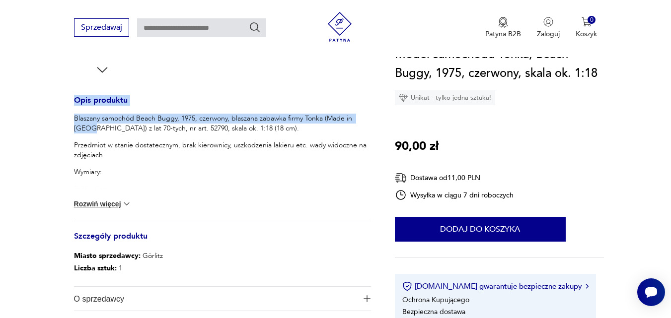
drag, startPoint x: 68, startPoint y: 112, endPoint x: 93, endPoint y: 127, distance: 29.0
click at [93, 127] on section "Produkt wyprzedany Opis produktu Blaszany samochód Beach Buggy, 1975, czerwony,…" at bounding box center [335, 74] width 671 height 570
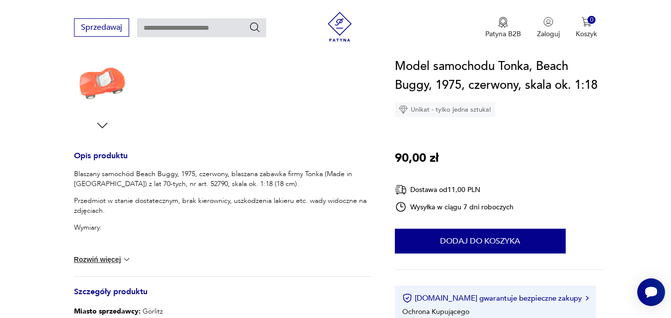
drag, startPoint x: 70, startPoint y: 172, endPoint x: 141, endPoint y: 207, distance: 78.6
click at [141, 207] on section "Produkt wyprzedany Opis produktu Blaszany samochód Beach Buggy, 1975, czerwony,…" at bounding box center [335, 130] width 671 height 570
click at [141, 212] on p "Przedmiot w stanie dostatecznym, brak kierownicy, uszkodzenia lakieru etc. wady…" at bounding box center [222, 206] width 297 height 20
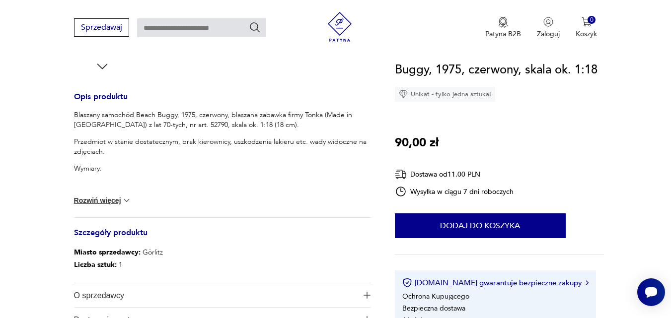
scroll to position [381, 0]
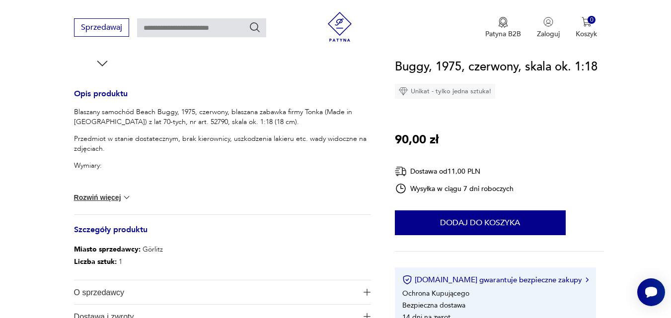
click at [118, 198] on button "Rozwiń więcej" at bounding box center [103, 198] width 58 height 10
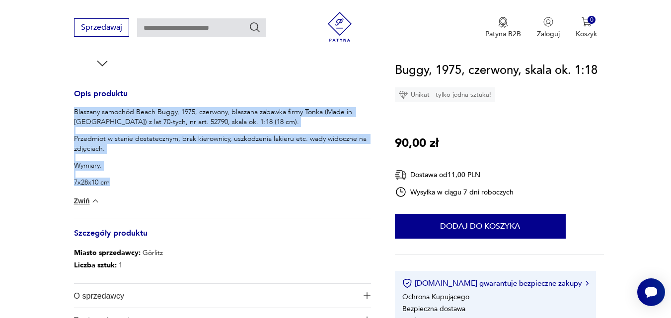
drag, startPoint x: 69, startPoint y: 107, endPoint x: 125, endPoint y: 187, distance: 97.7
click at [125, 187] on section "Produkt wyprzedany Opis produktu Blaszany samochód Beach Buggy, 1975, czerwony,…" at bounding box center [335, 70] width 671 height 574
copy div "Blaszany samochód Beach Buggy, 1975, czerwony, blaszana zabawka firmy Tonka (Ma…"
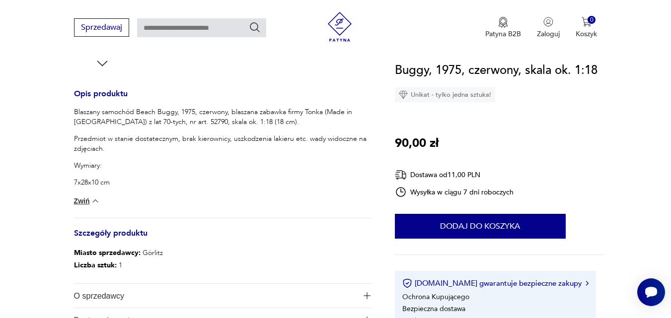
click at [38, 60] on section "Produkt wyprzedany Opis produktu Blaszany samochód Beach Buggy, 1975, czerwony,…" at bounding box center [335, 70] width 671 height 574
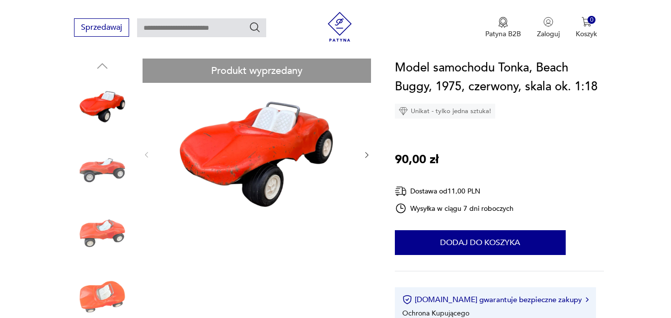
click at [364, 156] on icon "button" at bounding box center [366, 155] width 8 height 8
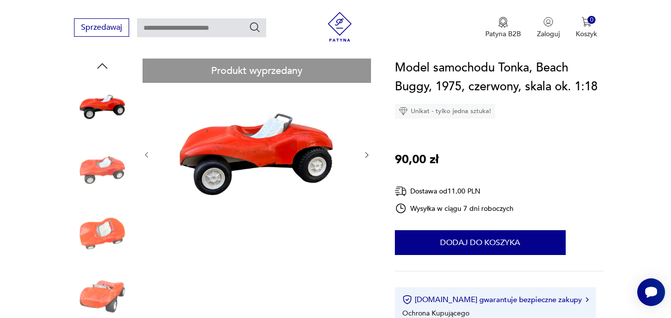
click at [365, 156] on icon "button" at bounding box center [366, 155] width 8 height 8
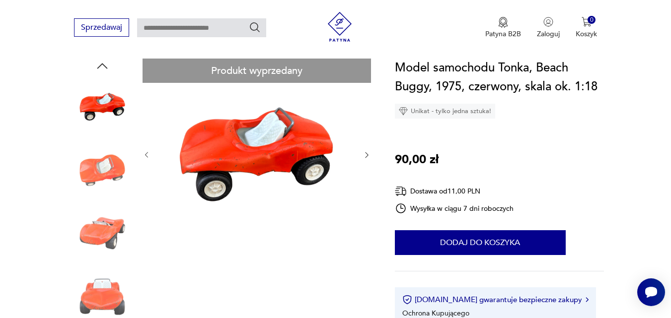
click at [365, 156] on icon "button" at bounding box center [366, 155] width 8 height 8
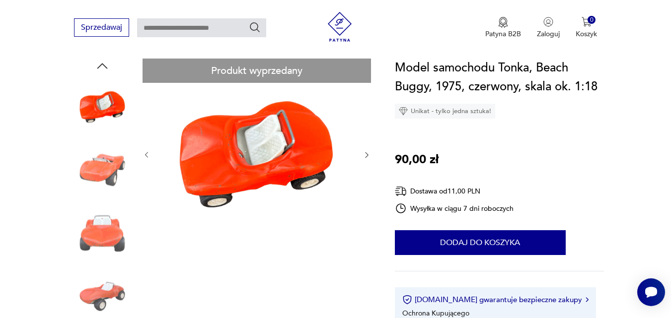
click at [365, 155] on icon "button" at bounding box center [366, 155] width 8 height 8
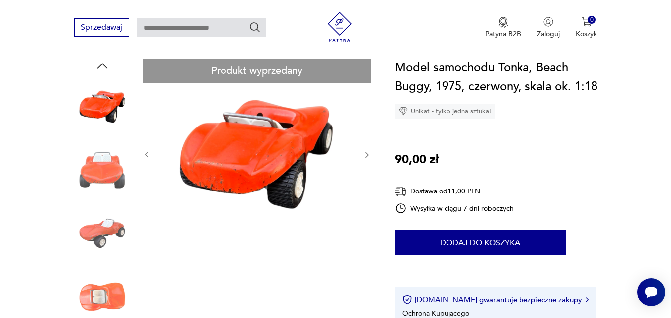
click at [365, 155] on icon "button" at bounding box center [366, 155] width 8 height 8
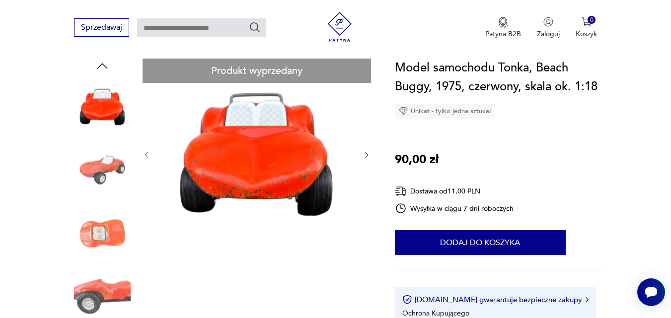
click at [365, 155] on icon "button" at bounding box center [366, 155] width 8 height 8
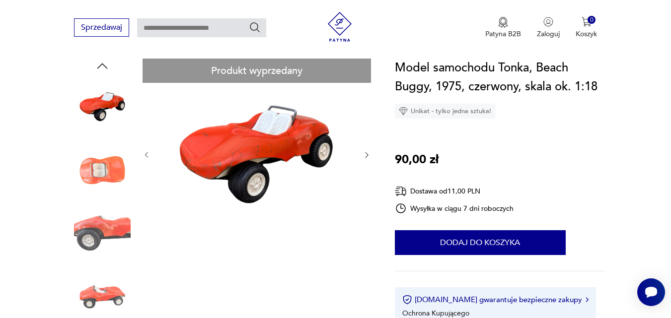
click at [365, 154] on icon "button" at bounding box center [366, 155] width 8 height 8
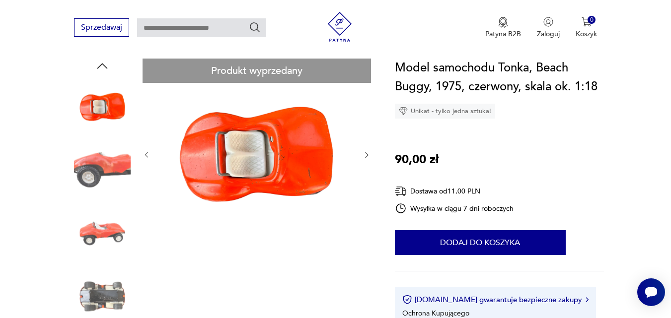
click at [365, 154] on icon "button" at bounding box center [366, 155] width 8 height 8
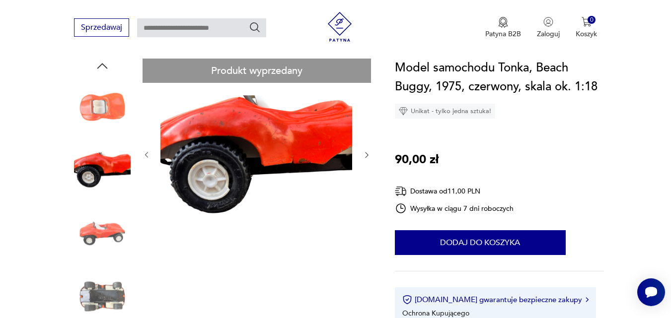
click at [365, 154] on icon "button" at bounding box center [366, 155] width 8 height 8
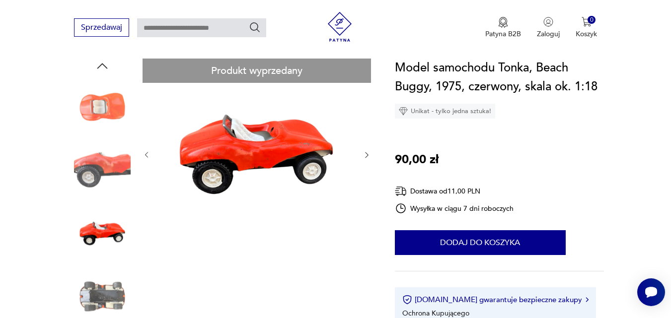
click at [365, 153] on icon "button" at bounding box center [366, 155] width 8 height 8
